Goal: Check status

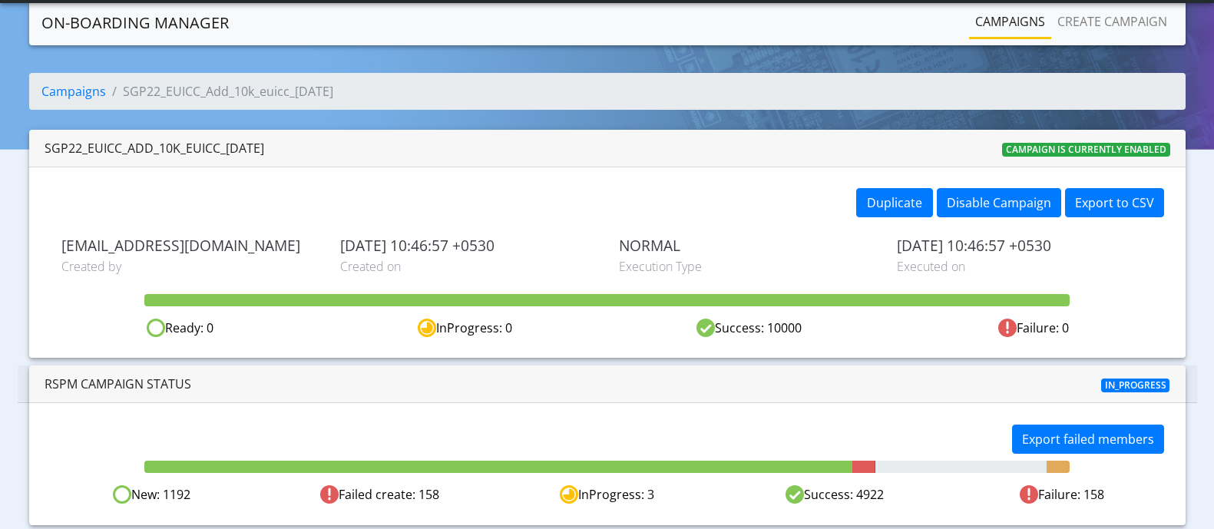
scroll to position [41, 0]
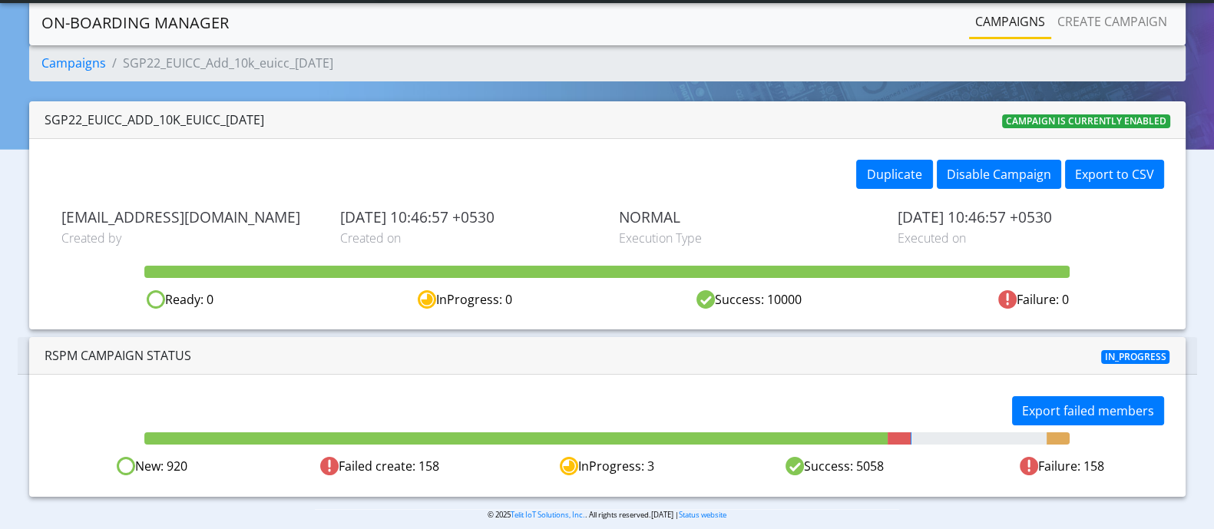
scroll to position [41, 0]
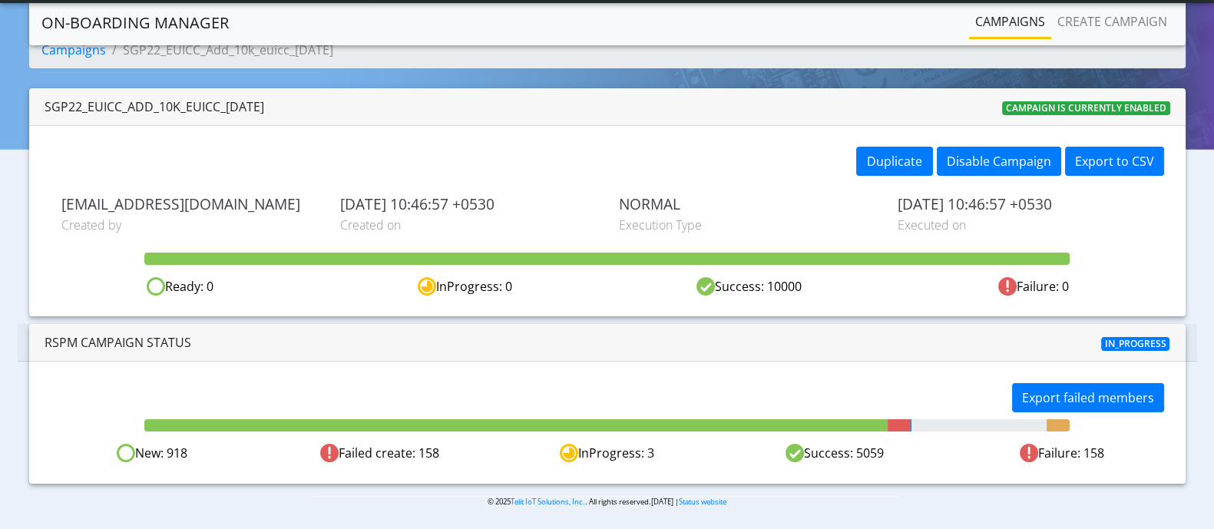
drag, startPoint x: 348, startPoint y: 454, endPoint x: 947, endPoint y: 443, distance: 598.9
click at [947, 444] on div "New: 918 Failed create: 158 InProgress: 3 Success: 5059 Failure: 158" at bounding box center [607, 453] width 1138 height 19
click at [841, 364] on div "Export failed members New: 916 Failed create: 158 InProgress: 3 Success: 5060 F…" at bounding box center [607, 422] width 1156 height 121
drag, startPoint x: 744, startPoint y: 283, endPoint x: 792, endPoint y: 276, distance: 48.1
click at [792, 277] on div "Success: 10000" at bounding box center [749, 286] width 284 height 19
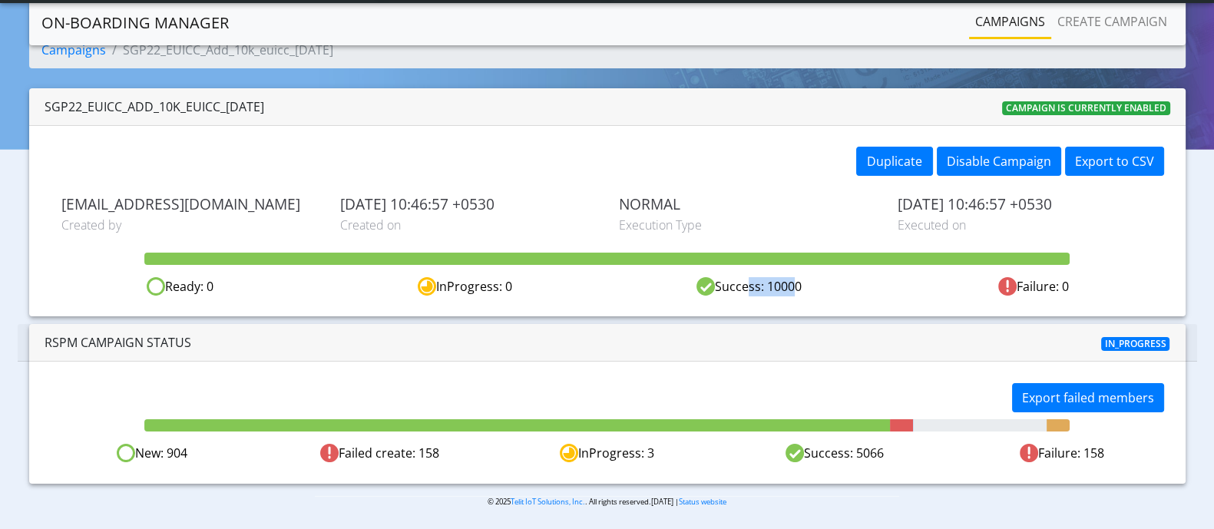
drag, startPoint x: 169, startPoint y: 447, endPoint x: 894, endPoint y: 435, distance: 724.8
click at [894, 435] on div "Export failed members New: 904 Failed create: 158 InProgress: 3 Success: 5066 F…" at bounding box center [607, 422] width 1156 height 121
click at [716, 337] on div at bounding box center [606, 342] width 383 height 18
drag, startPoint x: 161, startPoint y: 449, endPoint x: 921, endPoint y: 451, distance: 760.0
click at [921, 451] on div "New: 764 Failed create: 158 InProgress: 3 Success: 5136 Failure: 158" at bounding box center [607, 453] width 1138 height 19
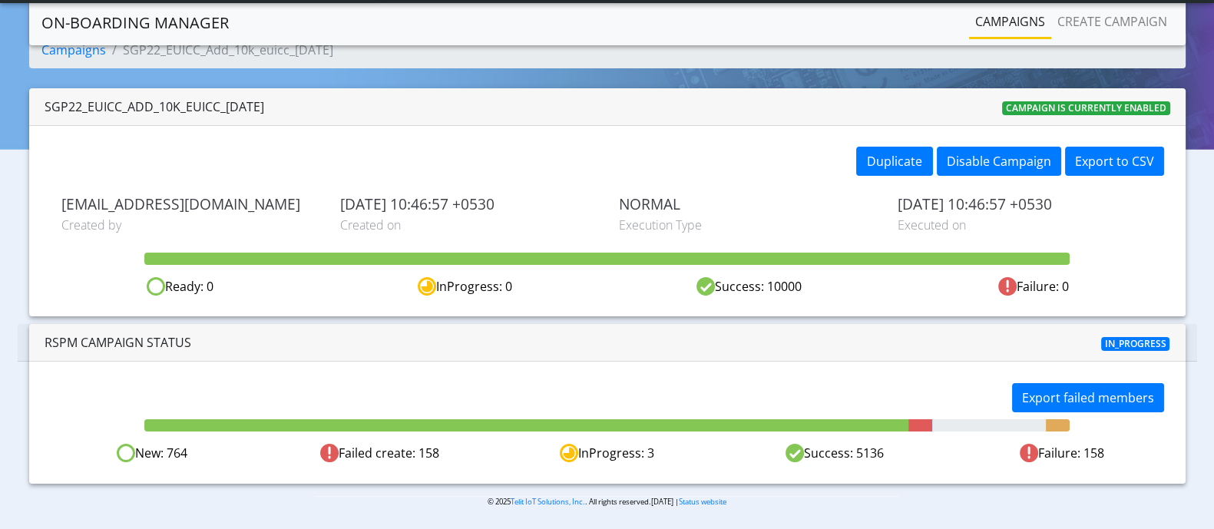
click at [921, 451] on div "Success: 5136" at bounding box center [834, 453] width 227 height 19
